Goal: Information Seeking & Learning: Find specific fact

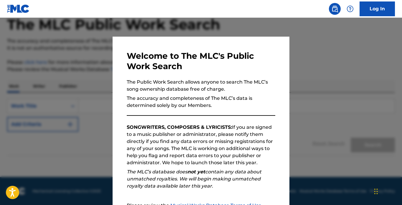
scroll to position [65, 0]
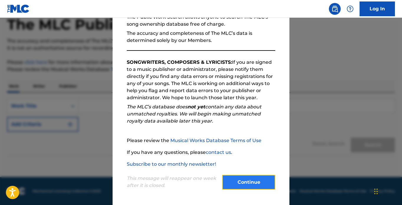
click at [247, 177] on button "Continue" at bounding box center [248, 182] width 53 height 15
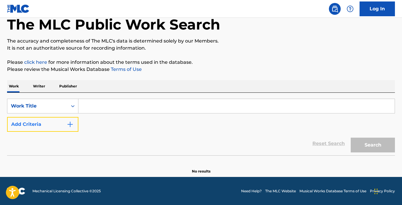
click at [49, 128] on button "Add Criteria" at bounding box center [42, 124] width 71 height 15
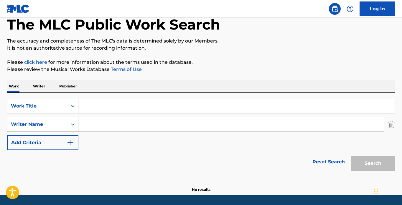
click at [45, 123] on div "Writer Name" at bounding box center [37, 124] width 53 height 7
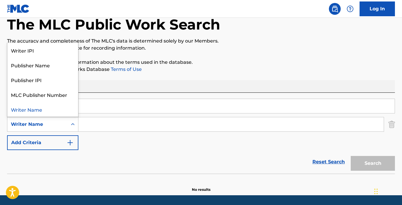
click at [40, 107] on div "Writer Name" at bounding box center [42, 109] width 71 height 15
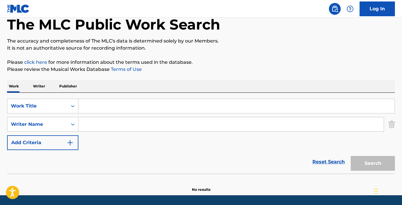
click at [123, 103] on input "Search Form" at bounding box center [236, 106] width 317 height 14
click at [120, 122] on input "Search Form" at bounding box center [231, 124] width 306 height 14
type input "[PERSON_NAME]"
click at [126, 107] on input "Search Form" at bounding box center [236, 106] width 317 height 14
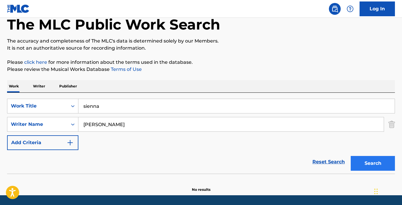
type input "sienna"
click at [377, 158] on button "Search" at bounding box center [373, 163] width 44 height 15
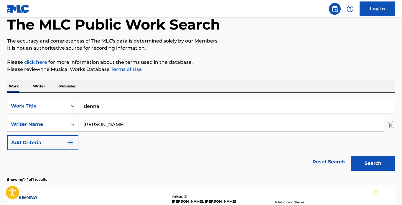
scroll to position [92, 0]
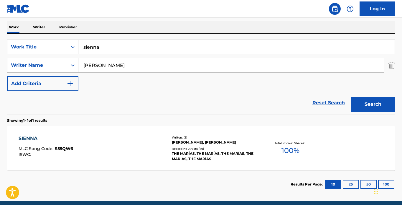
click at [346, 147] on div "SIENNA MLC Song Code : S55QW6 ISWC : Writers ( 2 ) [PERSON_NAME], [PERSON_NAME]…" at bounding box center [201, 148] width 388 height 44
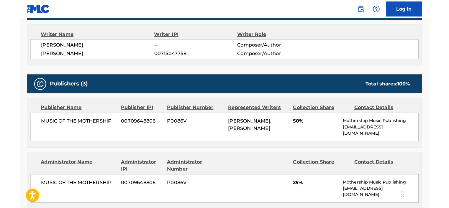
scroll to position [177, 0]
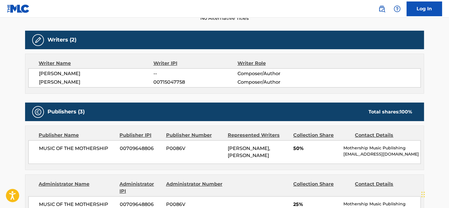
scroll to position [112, 0]
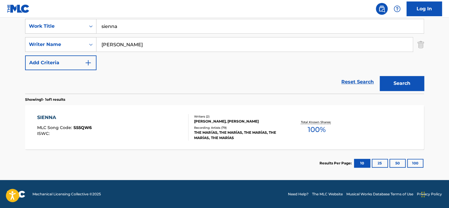
drag, startPoint x: 164, startPoint y: 29, endPoint x: 63, endPoint y: 18, distance: 102.1
click at [79, 22] on div "SearchWithCriteria14ce0a59-a75b-400e-b528-a31a41a22796 Work Title sienna" at bounding box center [224, 26] width 399 height 15
type input "on cam"
type input "q"
click at [380, 76] on button "Search" at bounding box center [402, 83] width 44 height 15
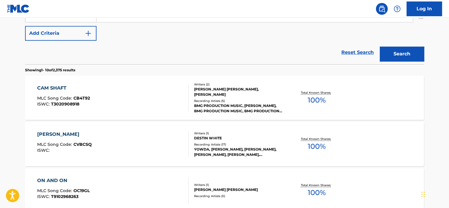
scroll to position [24, 0]
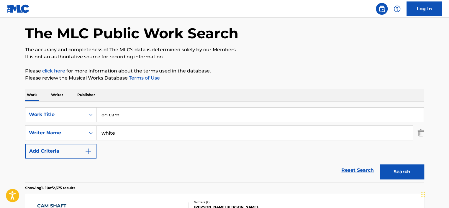
drag, startPoint x: 94, startPoint y: 130, endPoint x: 44, endPoint y: 124, distance: 49.9
click at [53, 125] on div "SearchWithCriteria14ce0a59-a75b-400e-b528-a31a41a22796 Work Title on cam Search…" at bounding box center [224, 132] width 399 height 51
type input "[PERSON_NAME]"
click at [380, 165] on button "Search" at bounding box center [402, 172] width 44 height 15
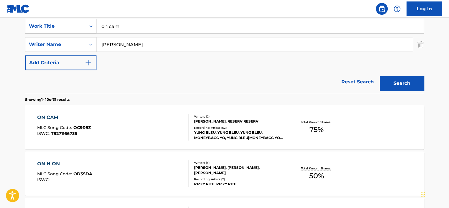
click at [154, 118] on div "ON CAM MLC Song Code : OC9R8Z ISWC : T9271166735" at bounding box center [113, 127] width 152 height 27
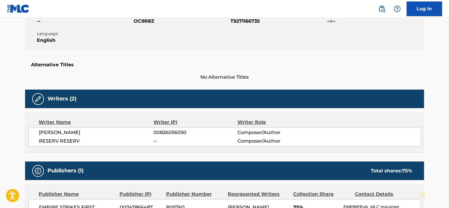
scroll to position [207, 0]
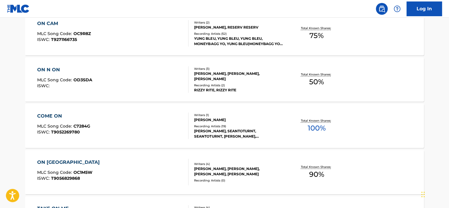
scroll to position [112, 0]
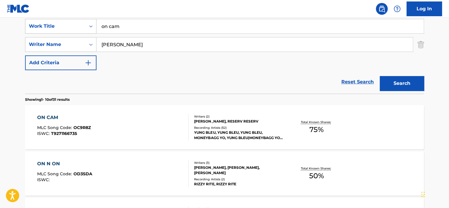
drag, startPoint x: 136, startPoint y: 24, endPoint x: 47, endPoint y: 27, distance: 88.9
click at [47, 27] on div "SearchWithCriteria14ce0a59-a75b-400e-b528-a31a41a22796 Work Title on cam" at bounding box center [224, 26] width 399 height 15
type input "you da one"
click at [380, 76] on button "Search" at bounding box center [402, 83] width 44 height 15
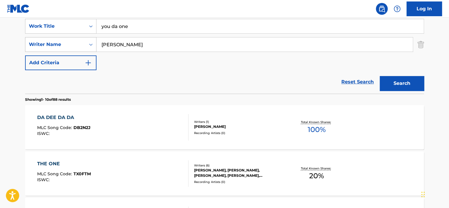
drag, startPoint x: 124, startPoint y: 45, endPoint x: 68, endPoint y: 42, distance: 55.6
click at [74, 43] on div "SearchWithCriteriaa6f1b59f-ac6e-4956-b5f8-9d3bbd29bac8 Writer Name [PERSON_NAME]" at bounding box center [224, 44] width 399 height 15
type input "fenty"
click at [380, 76] on button "Search" at bounding box center [402, 83] width 44 height 15
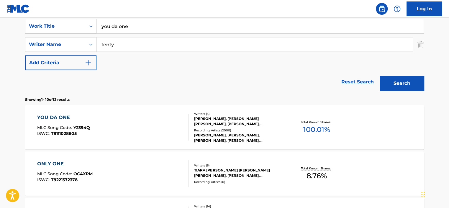
click at [384, 130] on div "YOU DA ONE MLC Song Code : Y2394Q ISWC : T9111028605 Writers ( 5 ) [PERSON_NAME…" at bounding box center [224, 127] width 399 height 44
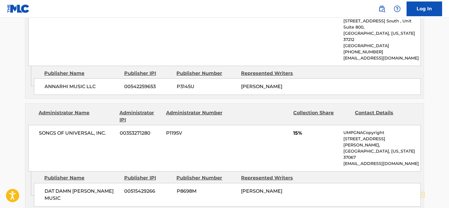
scroll to position [1092, 0]
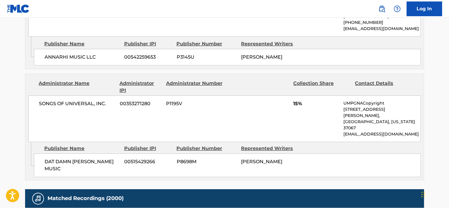
scroll to position [112, 0]
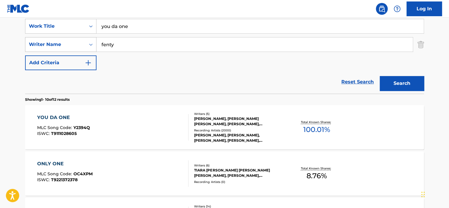
drag, startPoint x: 131, startPoint y: 47, endPoint x: 75, endPoint y: 43, distance: 56.5
click at [78, 43] on div "SearchWithCriteriaa6f1b59f-ac6e-4956-b5f8-9d3bbd29bac8 Writer Name [PERSON_NAME]" at bounding box center [224, 44] width 399 height 15
type input "[PERSON_NAME]"
drag, startPoint x: 138, startPoint y: 26, endPoint x: 22, endPoint y: 9, distance: 116.9
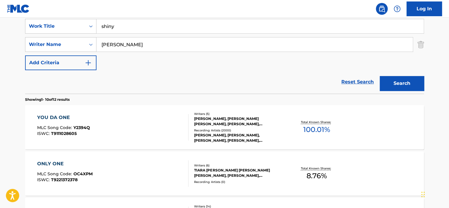
type input "shiny"
click at [380, 76] on button "Search" at bounding box center [402, 83] width 44 height 15
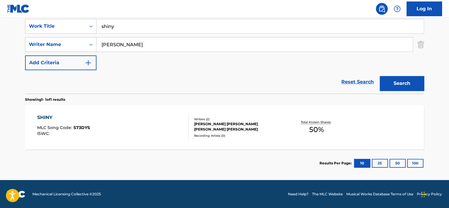
click at [361, 129] on div "SHINY MLC Song Code : S73DYS ISWC : Writers ( 2 ) [PERSON_NAME] [PERSON_NAME] […" at bounding box center [224, 127] width 399 height 44
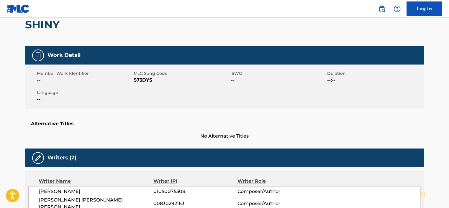
scroll to position [89, 0]
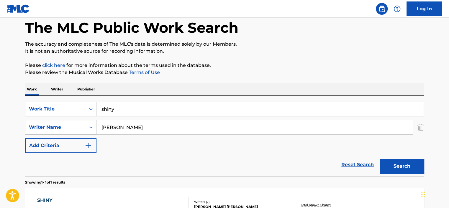
scroll to position [59, 0]
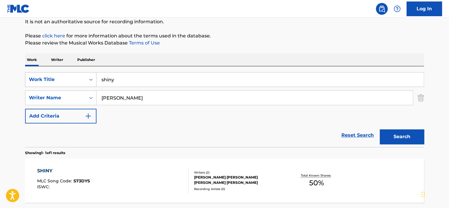
drag, startPoint x: 131, startPoint y: 83, endPoint x: 73, endPoint y: 76, distance: 59.1
click at [84, 77] on div "SearchWithCriteria14ce0a59-a75b-400e-b528-a31a41a22796 Work Title shiny" at bounding box center [224, 79] width 399 height 15
type input "[PERSON_NAME]"
type input "shot callin"
click at [380, 130] on button "Search" at bounding box center [402, 137] width 44 height 15
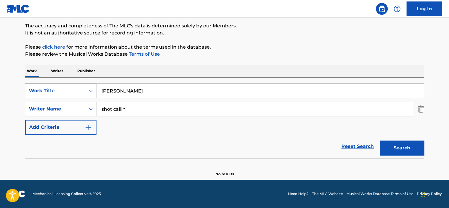
scroll to position [48, 0]
drag, startPoint x: 140, startPoint y: 111, endPoint x: 95, endPoint y: 106, distance: 45.7
click at [95, 106] on div "SearchWithCriteriaa6f1b59f-ac6e-4956-b5f8-9d3bbd29bac8 Writer Name shot callin" at bounding box center [224, 109] width 399 height 15
drag, startPoint x: 118, startPoint y: 91, endPoint x: 55, endPoint y: 91, distance: 62.3
click at [57, 92] on div "SearchWithCriteria14ce0a59-a75b-400e-b528-a31a41a22796 Work Title [PERSON_NAME]" at bounding box center [224, 91] width 399 height 15
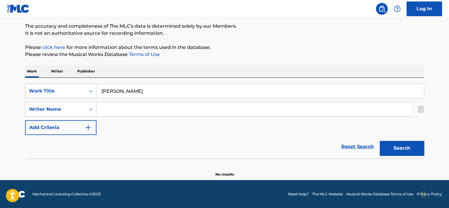
paste input "shot callin"
type input "shot callin"
click at [121, 106] on input "Search Form" at bounding box center [254, 109] width 316 height 14
type input "[PERSON_NAME]"
click at [380, 141] on button "Search" at bounding box center [402, 148] width 44 height 15
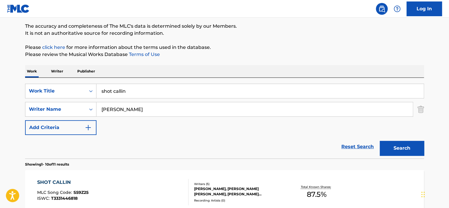
scroll to position [107, 0]
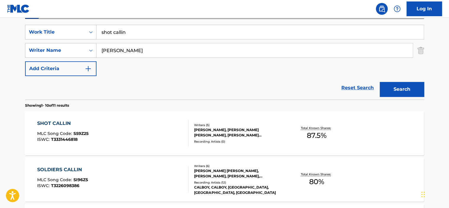
click at [353, 135] on div "SHOT CALLIN MLC Song Code : S59Z25 ISWC : T3331446818 Writers ( 5 ) [PERSON_NAM…" at bounding box center [224, 133] width 399 height 44
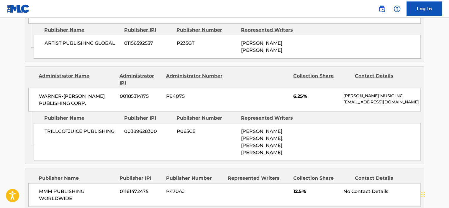
scroll to position [663, 0]
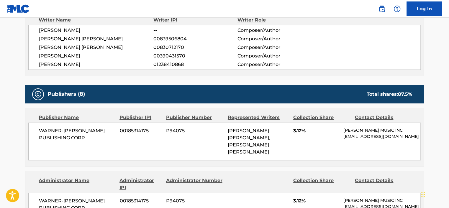
scroll to position [107, 0]
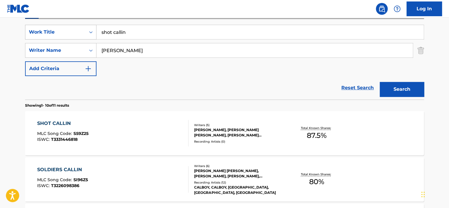
drag, startPoint x: 151, startPoint y: 31, endPoint x: 49, endPoint y: 29, distance: 101.8
click at [54, 31] on div "SearchWithCriteria14ce0a59-a75b-400e-b528-a31a41a22796 Work Title shot callin" at bounding box center [224, 32] width 399 height 15
type input "d"
drag, startPoint x: 128, startPoint y: 48, endPoint x: 64, endPoint y: 50, distance: 64.1
click at [66, 50] on div "SearchWithCriteriaa6f1b59f-ac6e-4956-b5f8-9d3bbd29bac8 Writer Name [PERSON_NAME]" at bounding box center [224, 50] width 399 height 15
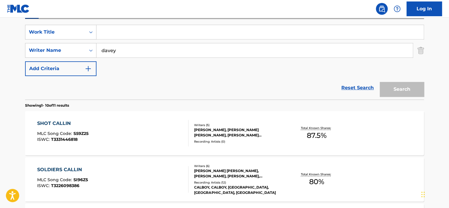
type input "davey"
click at [130, 33] on input "Search Form" at bounding box center [259, 32] width 327 height 14
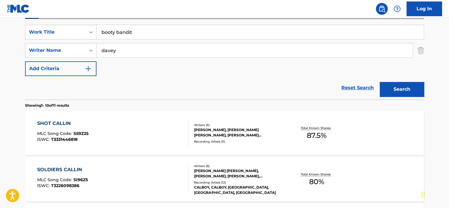
type input "booty bandit"
click at [380, 82] on button "Search" at bounding box center [402, 89] width 44 height 15
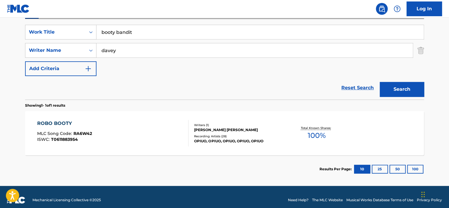
click at [99, 50] on input "davey" at bounding box center [254, 50] width 316 height 14
type input "[PERSON_NAME]"
click at [380, 82] on button "Search" at bounding box center [402, 89] width 44 height 15
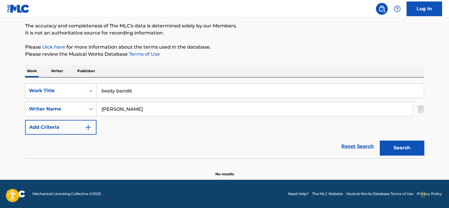
scroll to position [48, 0]
drag, startPoint x: 150, startPoint y: 112, endPoint x: 34, endPoint y: 109, distance: 116.3
click at [54, 106] on div "SearchWithCriteriaa6f1b59f-ac6e-4956-b5f8-9d3bbd29bac8 Writer Name [PERSON_NAME]" at bounding box center [224, 109] width 399 height 15
click at [380, 141] on button "Search" at bounding box center [402, 148] width 44 height 15
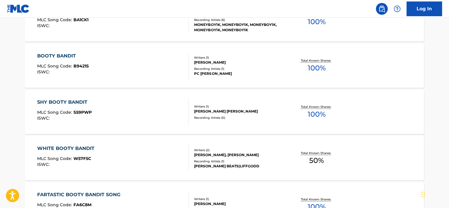
scroll to position [0, 0]
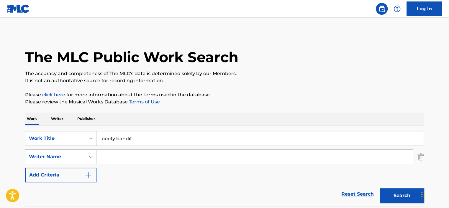
drag, startPoint x: 149, startPoint y: 136, endPoint x: 16, endPoint y: 128, distance: 133.3
type input "1901"
click at [122, 160] on input "Search Form" at bounding box center [254, 157] width 316 height 14
type input "croquet"
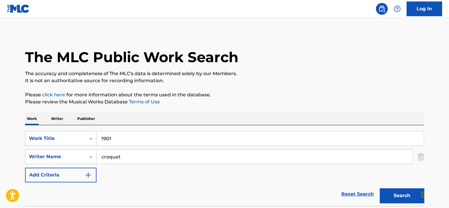
click at [380, 189] on button "Search" at bounding box center [402, 196] width 44 height 15
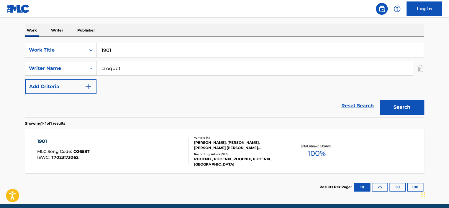
click at [177, 155] on div "1901 MLC Song Code : O2658T ISWC : T7023173062" at bounding box center [113, 151] width 152 height 27
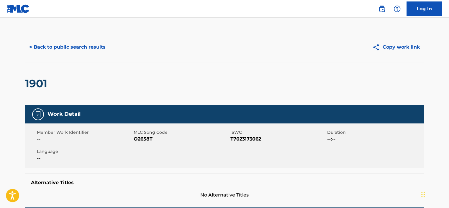
scroll to position [79, 0]
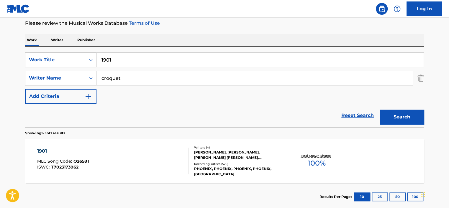
drag, startPoint x: 148, startPoint y: 63, endPoint x: 50, endPoint y: 55, distance: 98.3
click at [51, 55] on div "SearchWithCriteria14ce0a59-a75b-400e-b528-a31a41a22796 Work Title 1901" at bounding box center [224, 60] width 399 height 15
type input "big yella"
drag, startPoint x: 144, startPoint y: 78, endPoint x: 0, endPoint y: 62, distance: 145.0
click at [11, 64] on main "The MLC Public Work Search The accuracy and completeness of The MLC's data is d…" at bounding box center [224, 76] width 449 height 275
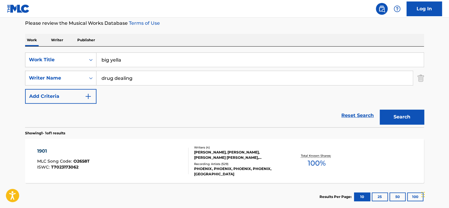
type input "drug dealing"
click at [380, 110] on button "Search" at bounding box center [402, 117] width 44 height 15
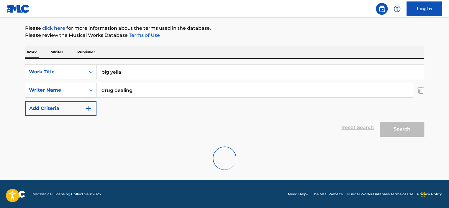
scroll to position [48, 0]
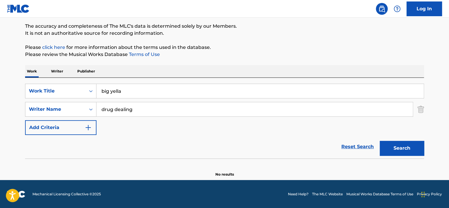
drag, startPoint x: 150, startPoint y: 94, endPoint x: 56, endPoint y: 82, distance: 94.9
click at [66, 85] on div "SearchWithCriteria14ce0a59-a75b-400e-b528-a31a41a22796 Work Title big yella" at bounding box center [224, 91] width 399 height 15
drag, startPoint x: 159, startPoint y: 111, endPoint x: 40, endPoint y: 109, distance: 119.2
click at [40, 109] on div "SearchWithCriteriaa6f1b59f-ac6e-4956-b5f8-9d3bbd29bac8 Writer Name drug dealing" at bounding box center [224, 109] width 399 height 15
drag, startPoint x: 80, startPoint y: 85, endPoint x: 39, endPoint y: 83, distance: 41.4
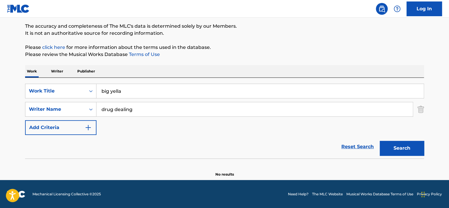
click at [39, 83] on div "SearchWithCriteria14ce0a59-a75b-400e-b528-a31a41a22796 Work Title big yella Sea…" at bounding box center [224, 118] width 399 height 81
paste input "drug dealing"
type input "drug dealing"
drag, startPoint x: 146, startPoint y: 109, endPoint x: 73, endPoint y: 107, distance: 73.2
click at [73, 107] on div "SearchWithCriteriaa6f1b59f-ac6e-4956-b5f8-9d3bbd29bac8 Writer Name drug dealing" at bounding box center [224, 109] width 399 height 15
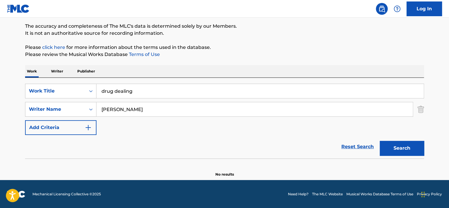
click at [380, 141] on button "Search" at bounding box center [402, 148] width 44 height 15
drag, startPoint x: 155, startPoint y: 107, endPoint x: 15, endPoint y: 113, distance: 140.3
click at [32, 110] on div "SearchWithCriteriaa6f1b59f-ac6e-4956-b5f8-9d3bbd29bac8 Writer Name crosset" at bounding box center [224, 109] width 399 height 15
click at [380, 141] on button "Search" at bounding box center [402, 148] width 44 height 15
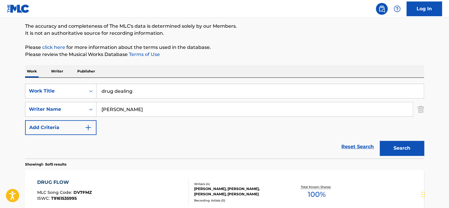
scroll to position [77, 0]
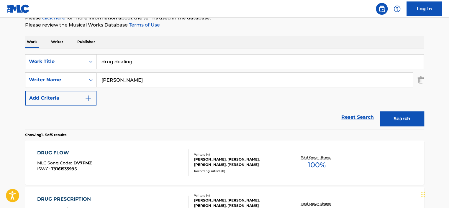
drag, startPoint x: 148, startPoint y: 81, endPoint x: 82, endPoint y: 83, distance: 65.5
click at [82, 83] on div "SearchWithCriteriaa6f1b59f-ac6e-4956-b5f8-9d3bbd29bac8 Writer Name [PERSON_NAME]" at bounding box center [224, 80] width 399 height 15
click at [380, 112] on button "Search" at bounding box center [402, 119] width 44 height 15
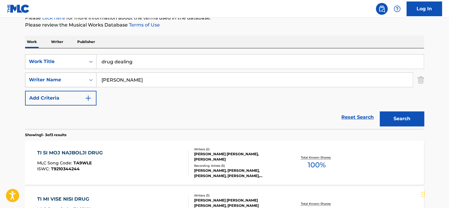
drag, startPoint x: 97, startPoint y: 79, endPoint x: 60, endPoint y: 76, distance: 36.7
click at [71, 76] on div "SearchWithCriteriaa6f1b59f-ac6e-4956-b5f8-9d3bbd29bac8 Writer Name [PERSON_NAME]" at bounding box center [224, 80] width 399 height 15
click at [380, 112] on button "Search" at bounding box center [402, 119] width 44 height 15
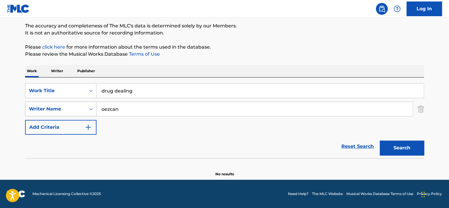
scroll to position [48, 0]
drag, startPoint x: 158, startPoint y: 108, endPoint x: 54, endPoint y: 104, distance: 103.7
click at [62, 103] on div "SearchWithCriteriaa6f1b59f-ac6e-4956-b5f8-9d3bbd29bac8 Writer Name [PERSON_NAME]" at bounding box center [224, 109] width 399 height 15
click at [380, 141] on button "Search" at bounding box center [402, 148] width 44 height 15
drag, startPoint x: 124, startPoint y: 111, endPoint x: 53, endPoint y: 104, distance: 71.7
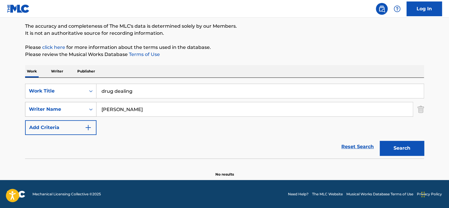
click at [77, 105] on div "SearchWithCriteriaa6f1b59f-ac6e-4956-b5f8-9d3bbd29bac8 Writer Name [PERSON_NAME]" at bounding box center [224, 109] width 399 height 15
type input "ozan"
click at [380, 141] on button "Search" at bounding box center [402, 148] width 44 height 15
